Goal: Navigation & Orientation: Find specific page/section

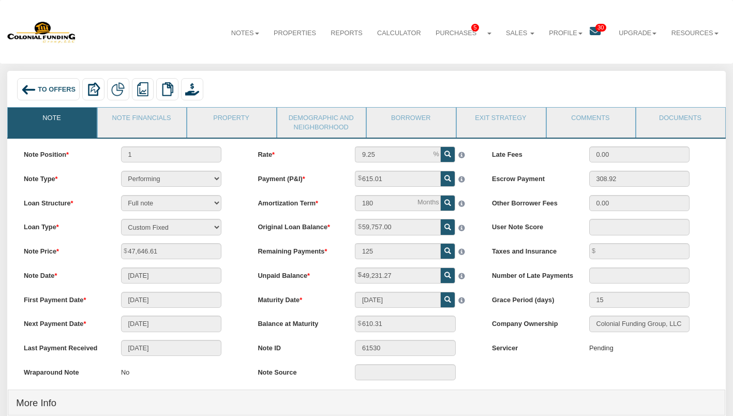
click at [595, 31] on span "30" at bounding box center [600, 28] width 11 height 8
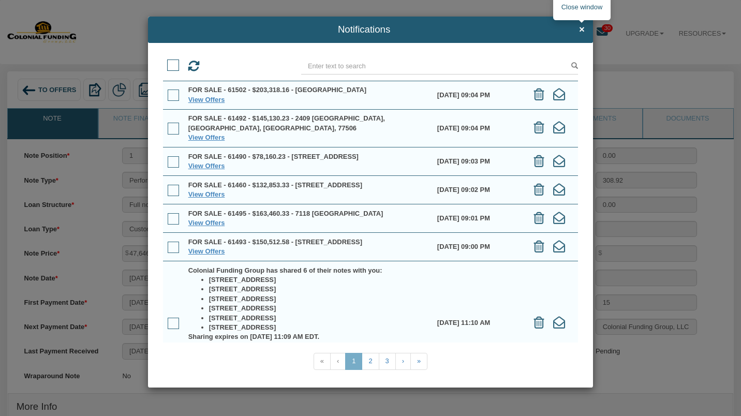
click at [582, 31] on span "×" at bounding box center [582, 29] width 6 height 10
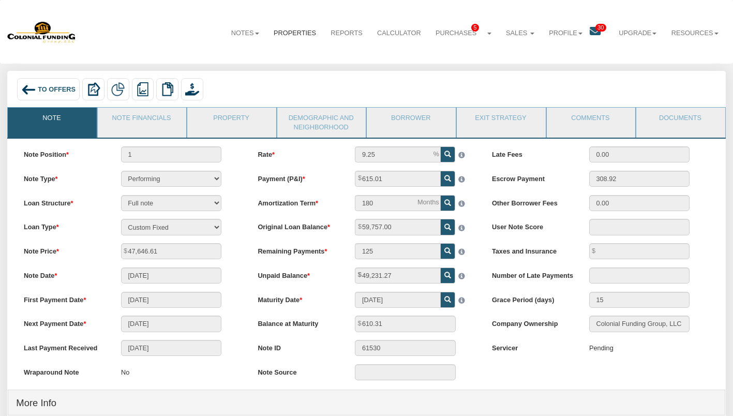
click at [291, 36] on link "Properties" at bounding box center [294, 33] width 57 height 25
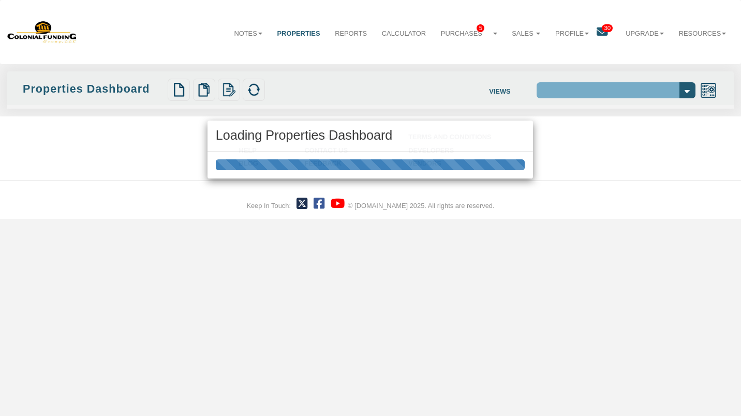
select select "138"
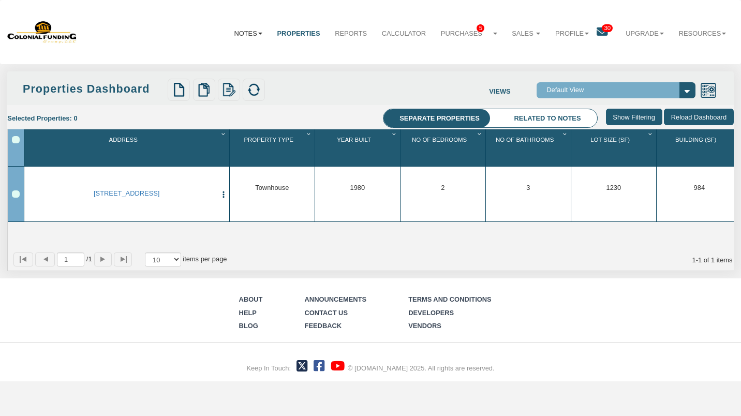
click at [240, 33] on link "Notes" at bounding box center [248, 33] width 43 height 25
click at [205, 52] on link "Dashboard" at bounding box center [227, 55] width 86 height 13
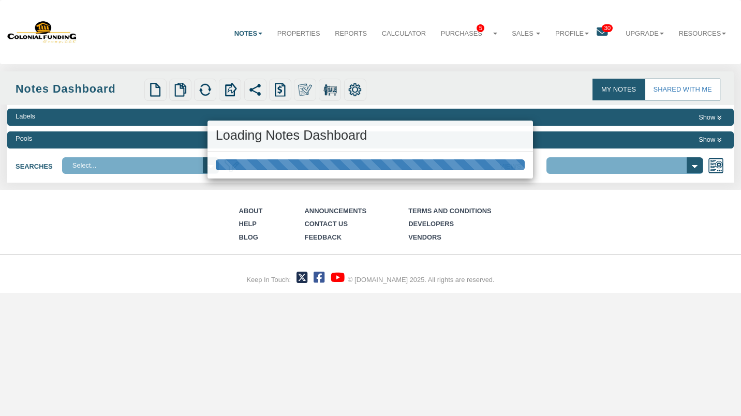
select select "316"
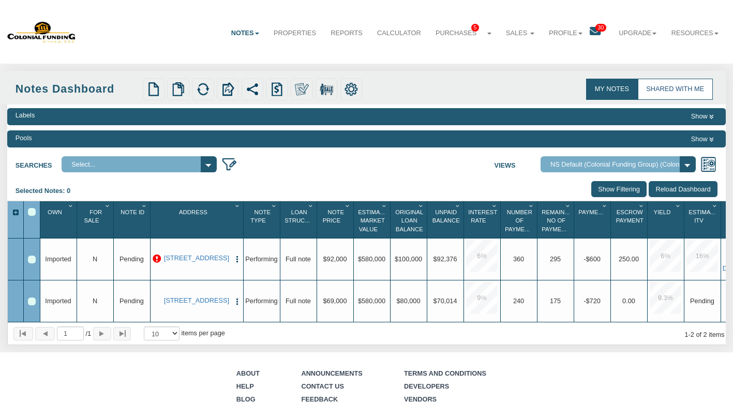
click at [663, 87] on link "Shared with Me" at bounding box center [675, 89] width 75 height 21
